Goal: Information Seeking & Learning: Learn about a topic

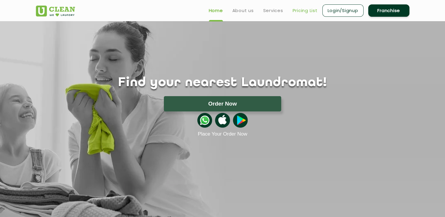
click at [302, 10] on link "Pricing List" at bounding box center [305, 10] width 25 height 7
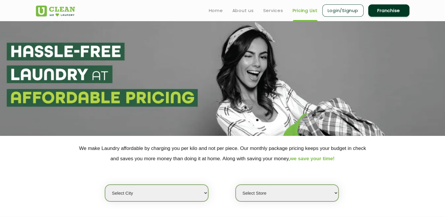
select select "0"
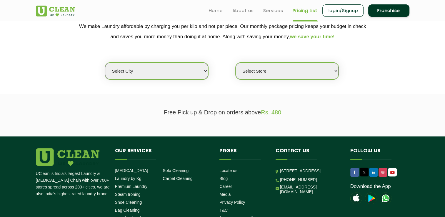
scroll to position [94, 0]
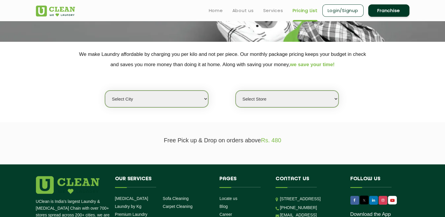
click at [386, 12] on link "Franchise" at bounding box center [388, 10] width 41 height 12
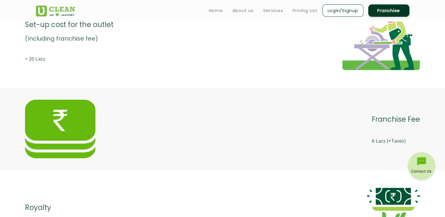
scroll to position [980, 0]
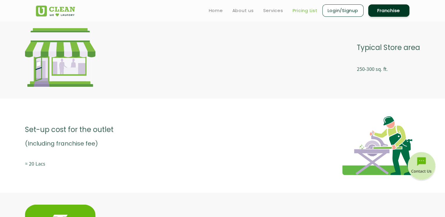
click at [306, 10] on link "Pricing List" at bounding box center [305, 10] width 25 height 7
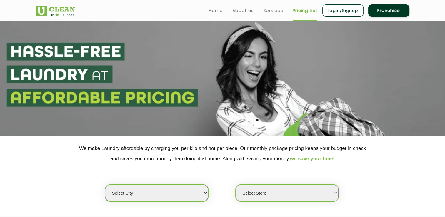
select select "0"
click at [273, 11] on link "Services" at bounding box center [273, 10] width 20 height 7
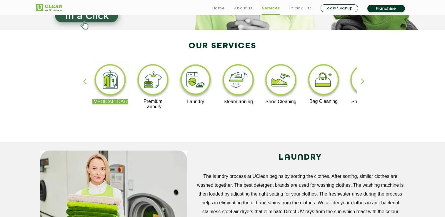
scroll to position [147, 0]
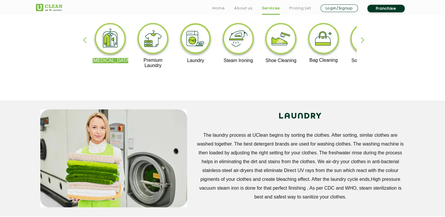
click at [361, 40] on div "button" at bounding box center [365, 45] width 9 height 16
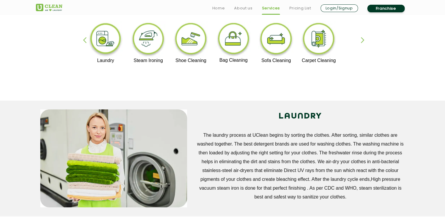
click at [361, 40] on div "button" at bounding box center [365, 45] width 9 height 16
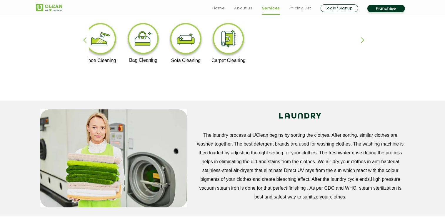
click at [236, 47] on img at bounding box center [228, 39] width 36 height 36
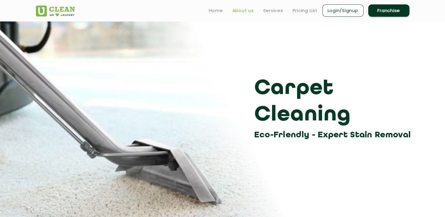
click at [239, 10] on link "About us" at bounding box center [243, 10] width 21 height 7
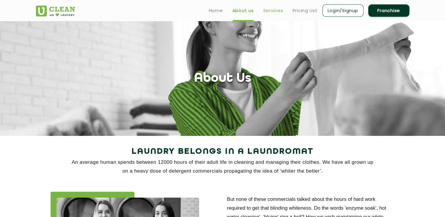
click at [274, 12] on link "Services" at bounding box center [273, 10] width 20 height 7
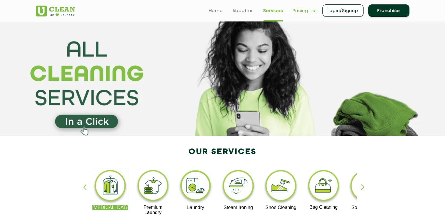
click at [301, 11] on link "Pricing List" at bounding box center [305, 10] width 25 height 7
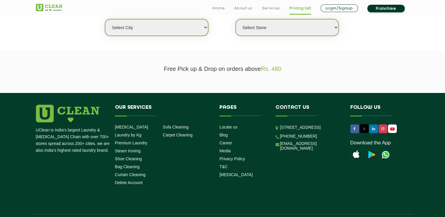
scroll to position [182, 0]
